Goal: Task Accomplishment & Management: Manage account settings

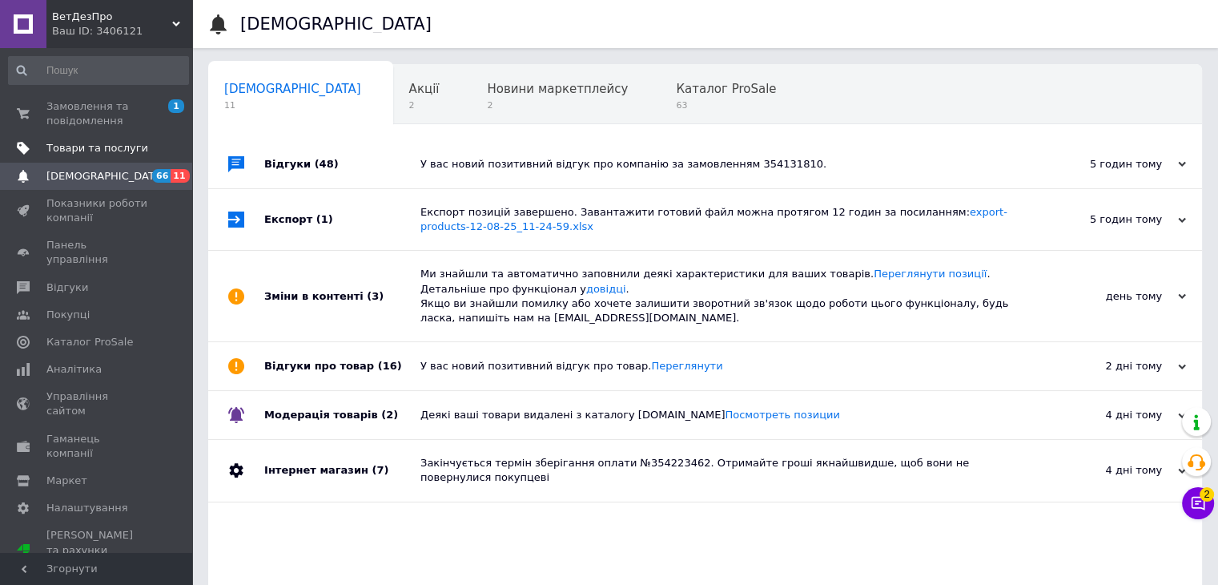
click at [116, 136] on link "Товари та послуги" at bounding box center [98, 148] width 197 height 27
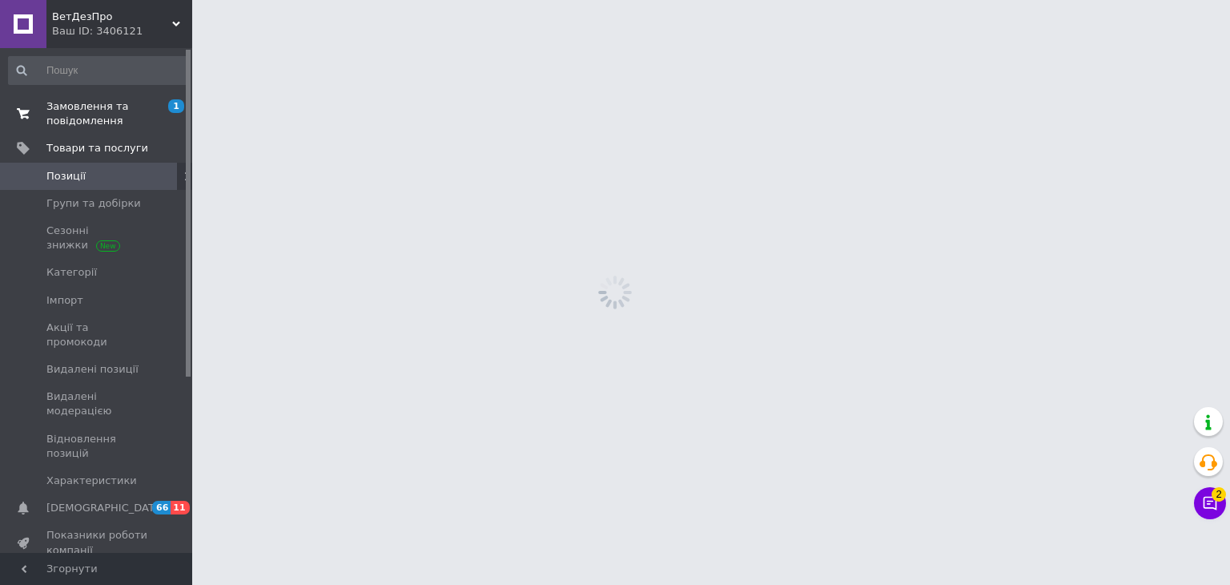
click at [115, 123] on span "Замовлення та повідомлення" at bounding box center [97, 113] width 102 height 29
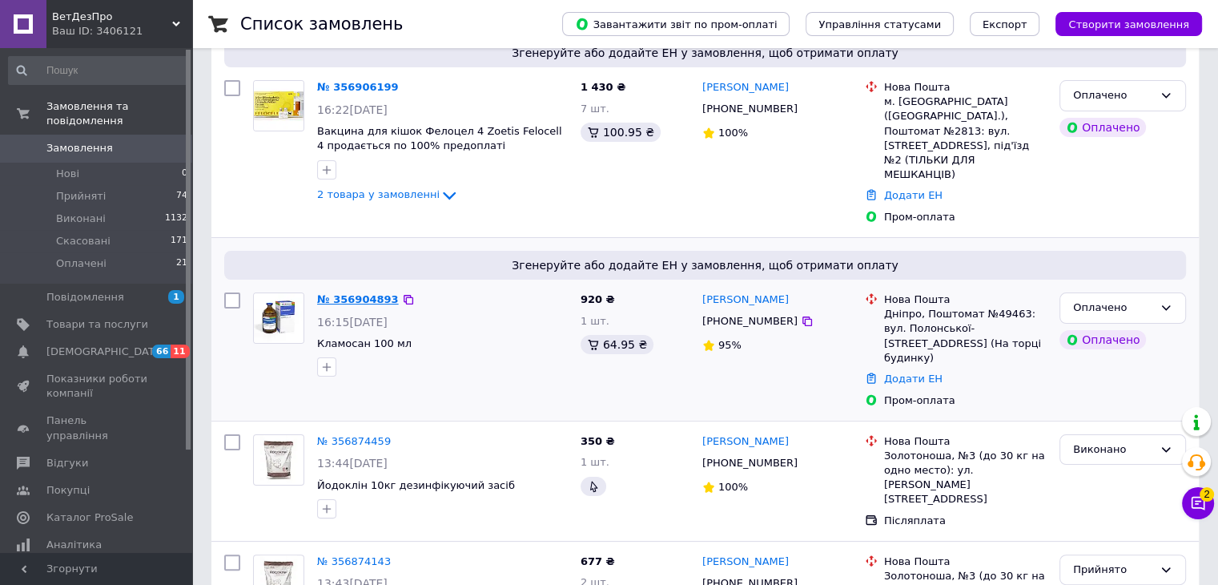
scroll to position [320, 0]
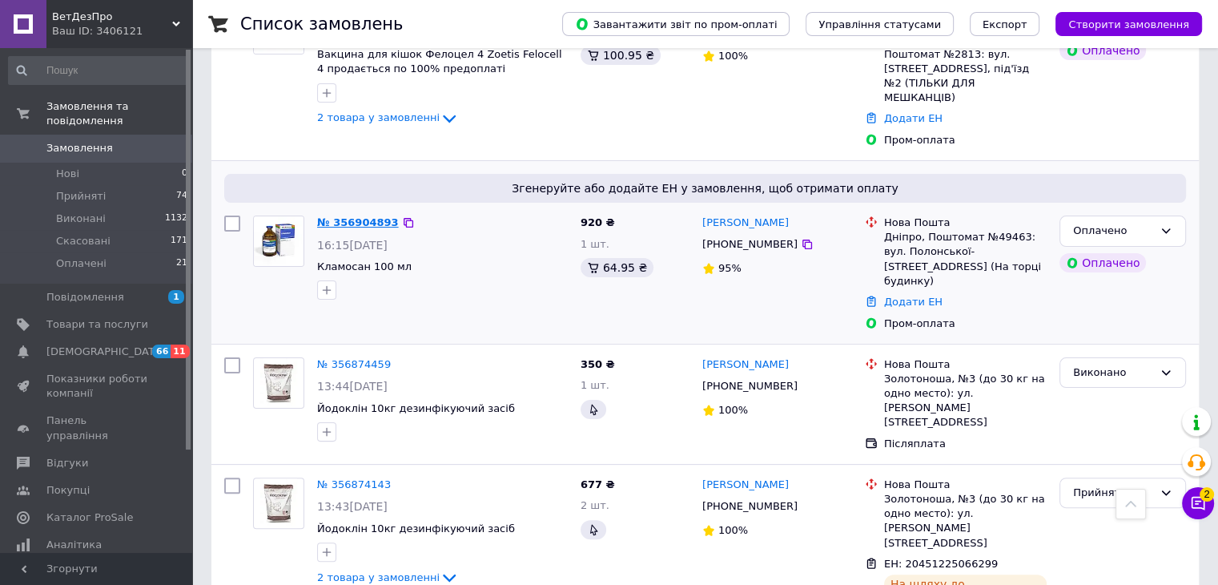
click at [333, 216] on link "№ 356904893" at bounding box center [358, 222] width 82 height 12
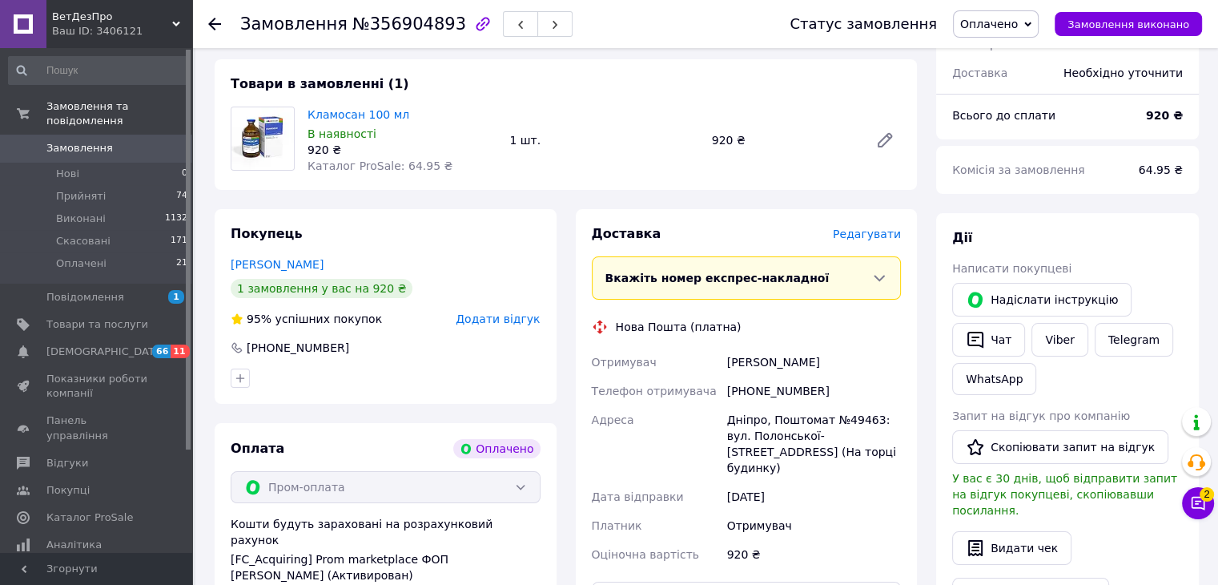
scroll to position [320, 0]
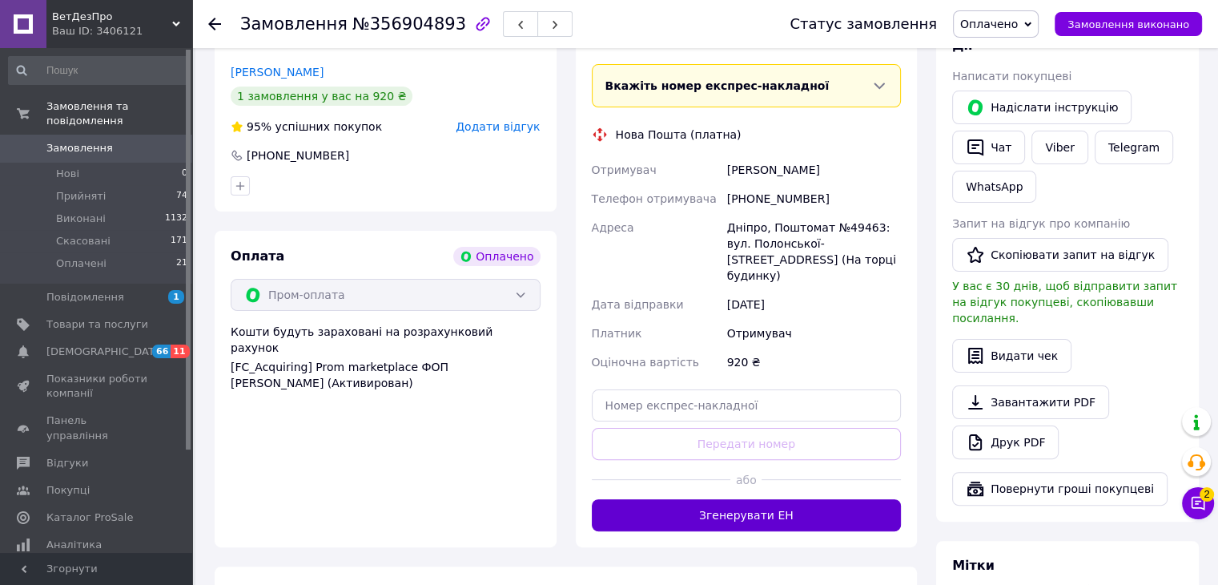
click at [691, 499] on button "Згенерувати ЕН" at bounding box center [747, 515] width 310 height 32
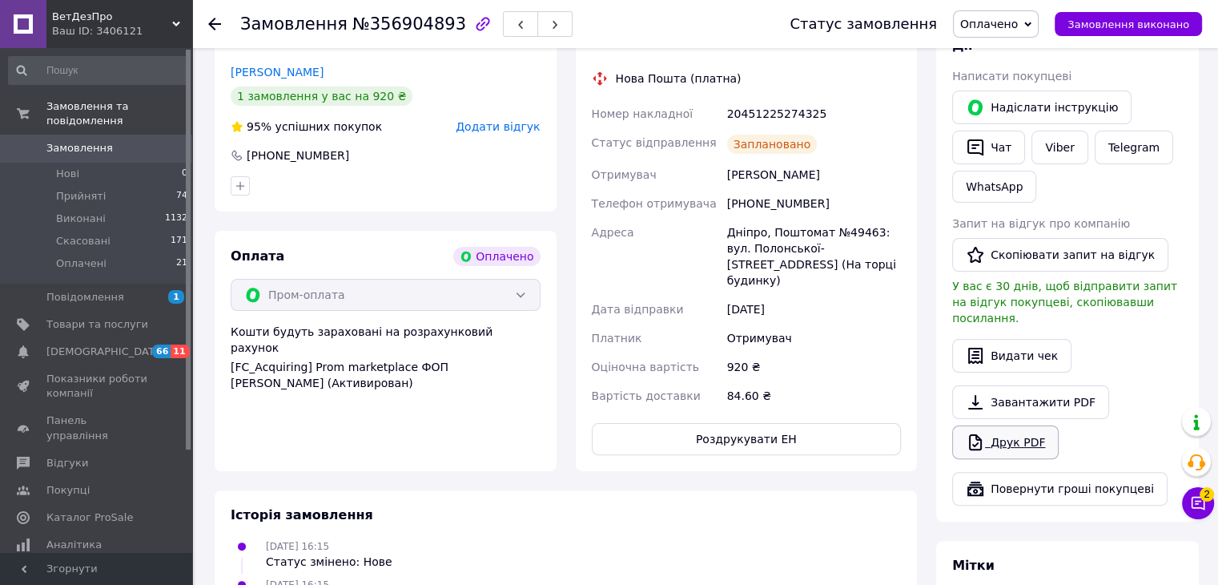
click at [1022, 425] on link "Друк PDF" at bounding box center [1005, 442] width 107 height 34
